Goal: Task Accomplishment & Management: Manage account settings

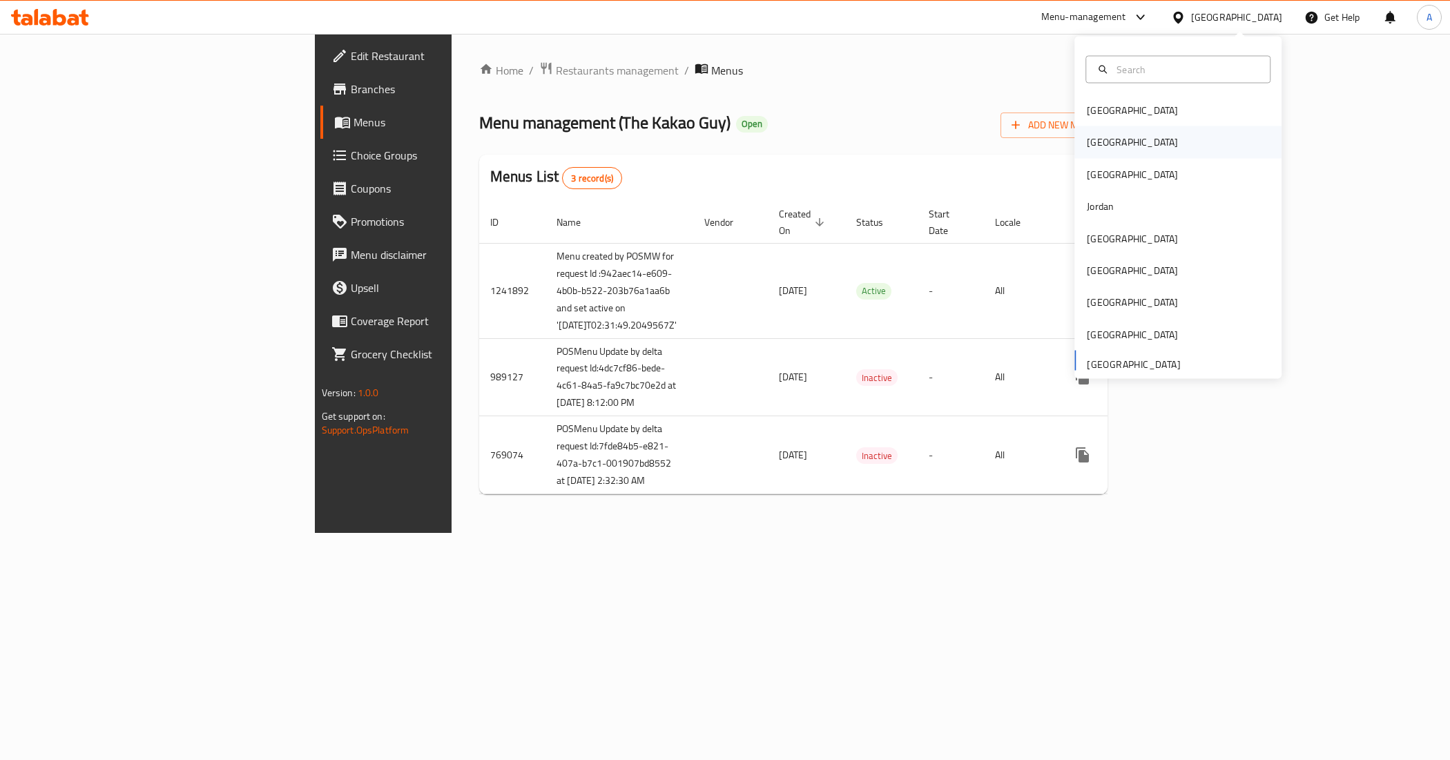
click at [1105, 150] on div "[GEOGRAPHIC_DATA]" at bounding box center [1132, 142] width 113 height 32
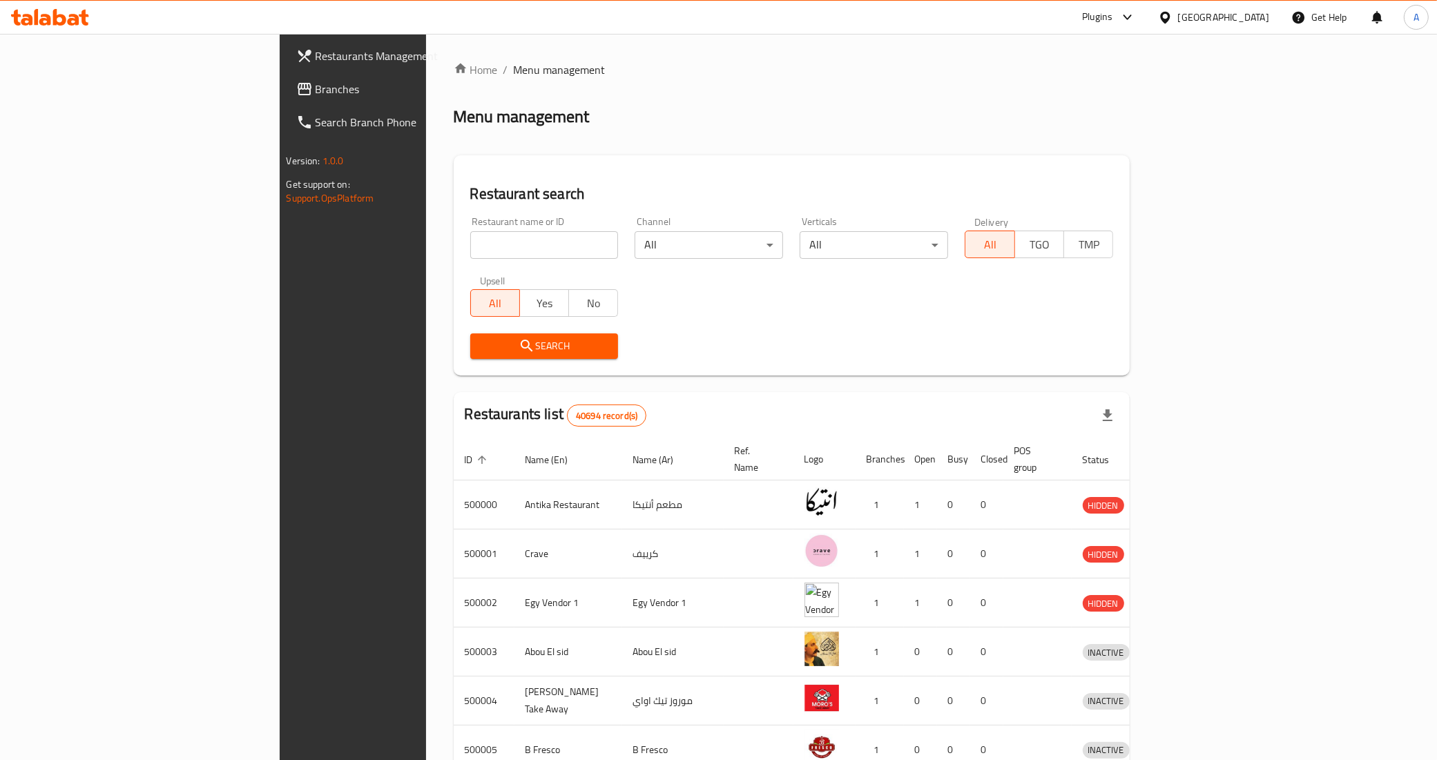
click at [470, 237] on input "search" at bounding box center [544, 245] width 148 height 28
click button "Search" at bounding box center [544, 347] width 148 height 26
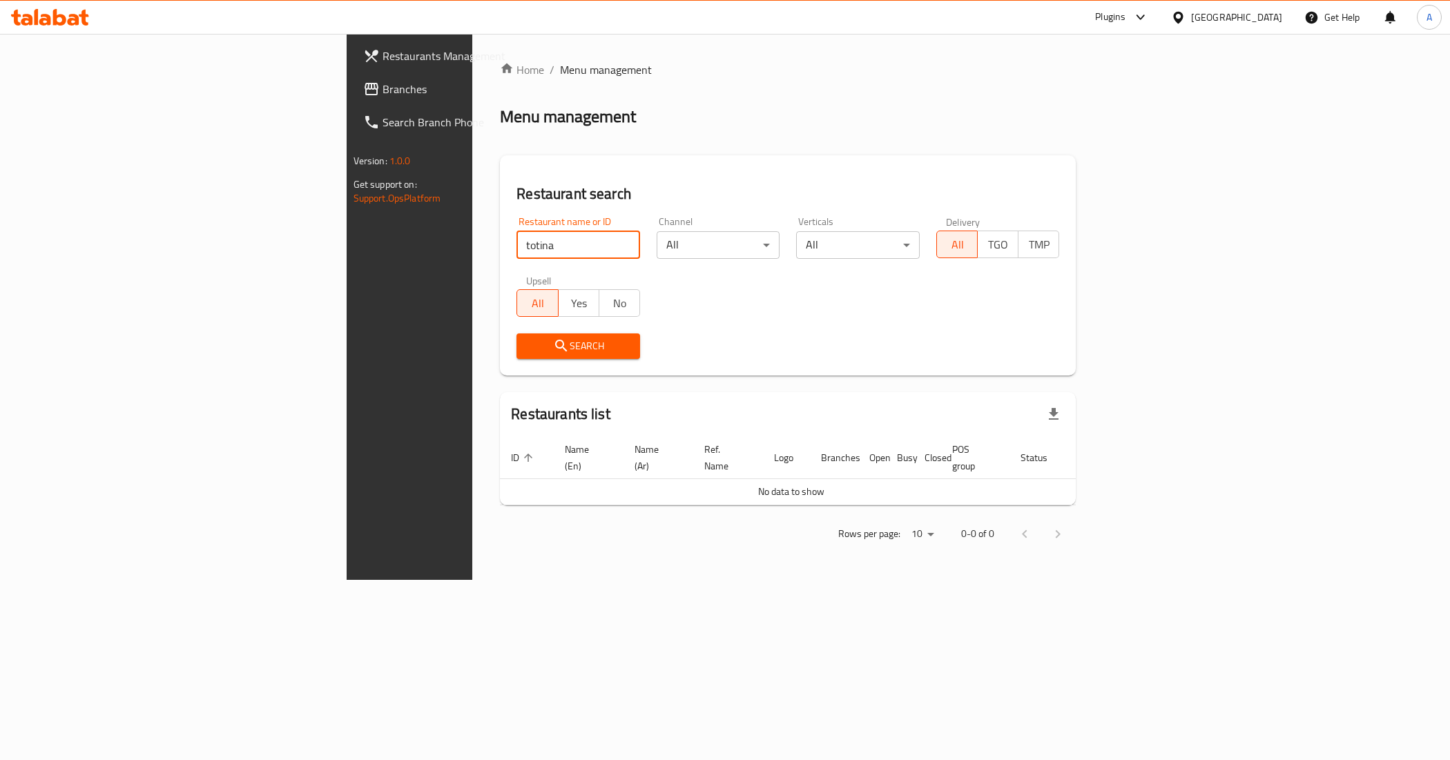
drag, startPoint x: 312, startPoint y: 242, endPoint x: 301, endPoint y: 236, distance: 12.4
click at [517, 236] on input "totina" at bounding box center [579, 245] width 124 height 28
click at [517, 246] on input "totina" at bounding box center [579, 245] width 124 height 28
type input "tortina"
click button "Search" at bounding box center [579, 347] width 124 height 26
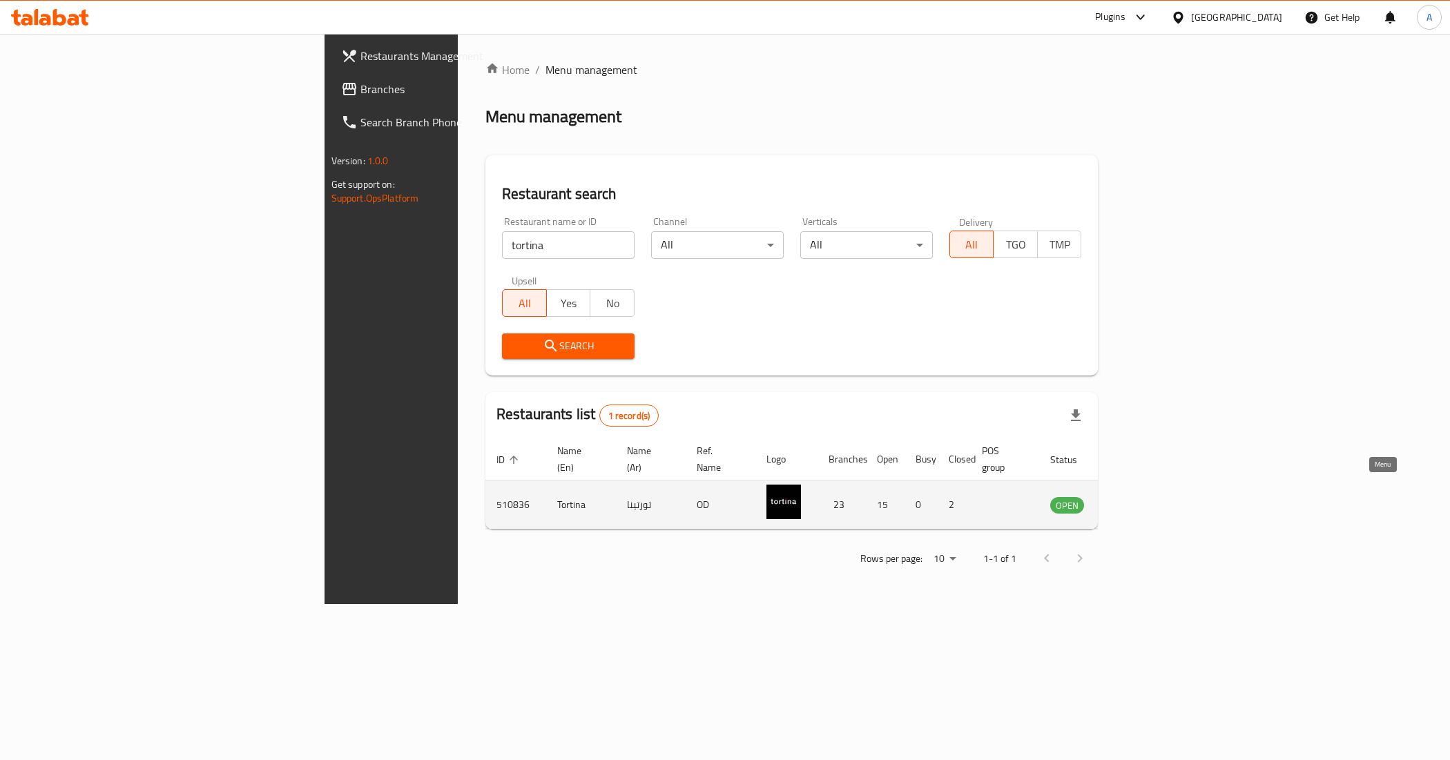
click at [1149, 497] on link "enhanced table" at bounding box center [1136, 505] width 26 height 17
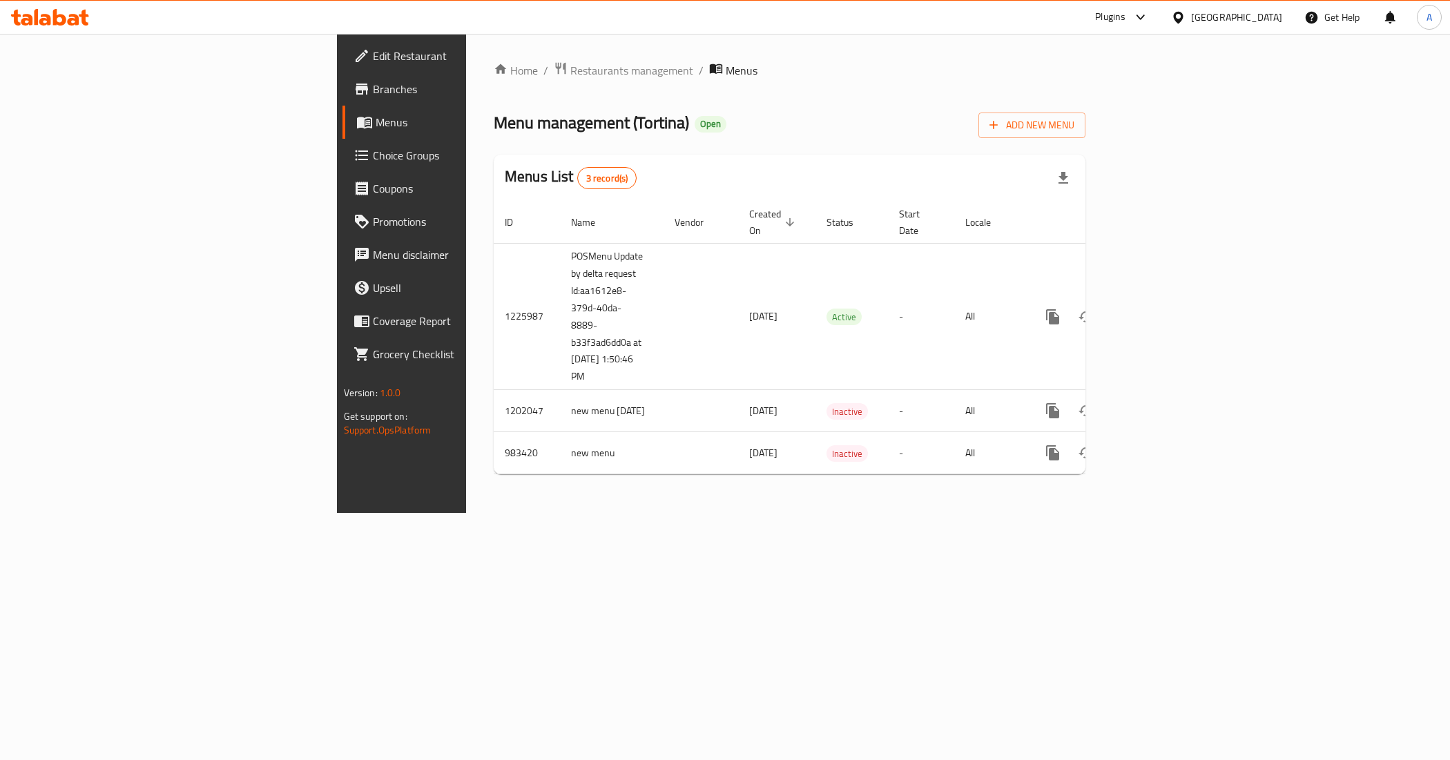
click at [343, 101] on link "Branches" at bounding box center [461, 89] width 237 height 33
